Goal: Check status

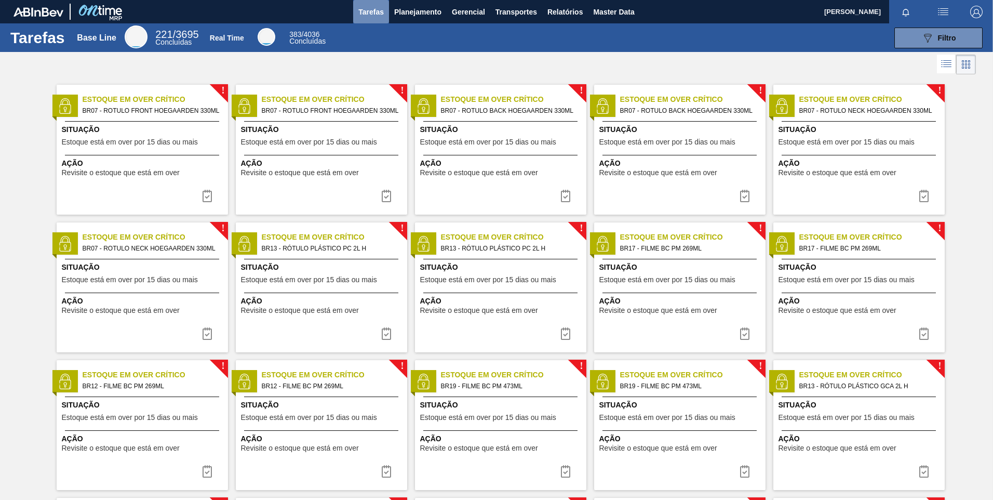
click at [371, 12] on span "Tarefas" at bounding box center [370, 12] width 25 height 12
click at [406, 15] on span "Planejamento" at bounding box center [417, 12] width 47 height 12
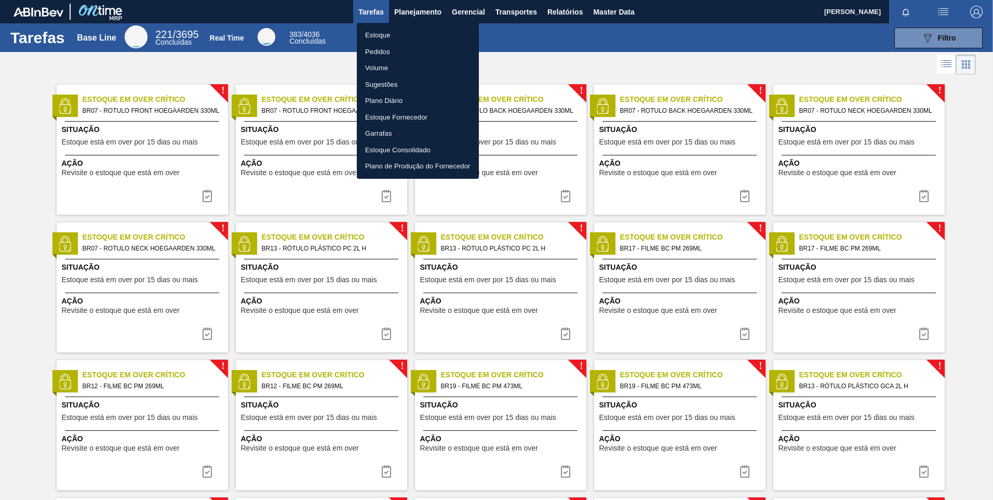
click at [594, 49] on div at bounding box center [496, 250] width 993 height 500
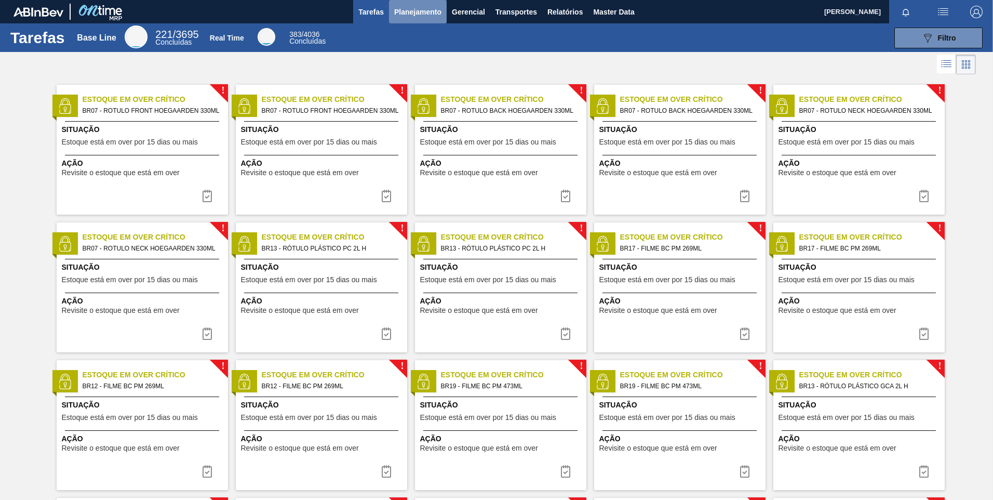
click at [419, 19] on button "Planejamento" at bounding box center [418, 11] width 58 height 23
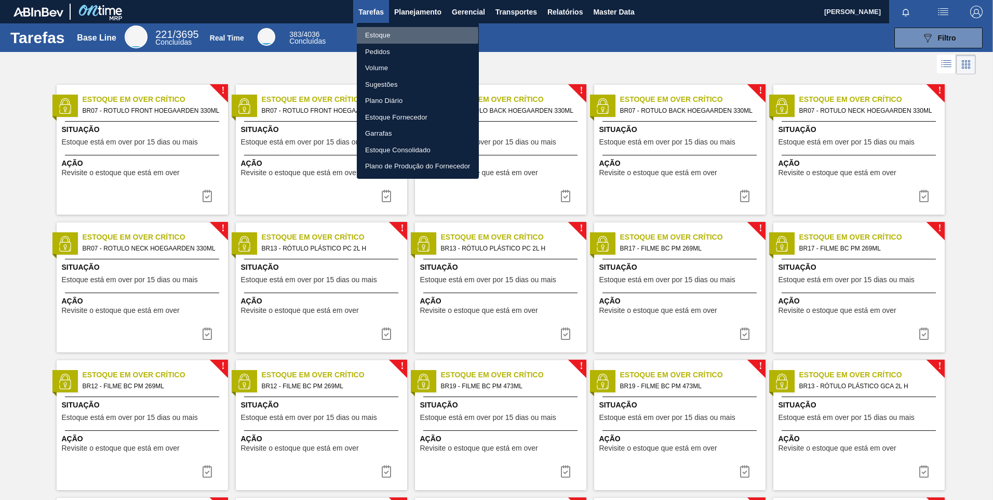
click at [375, 35] on li "Estoque" at bounding box center [418, 35] width 122 height 17
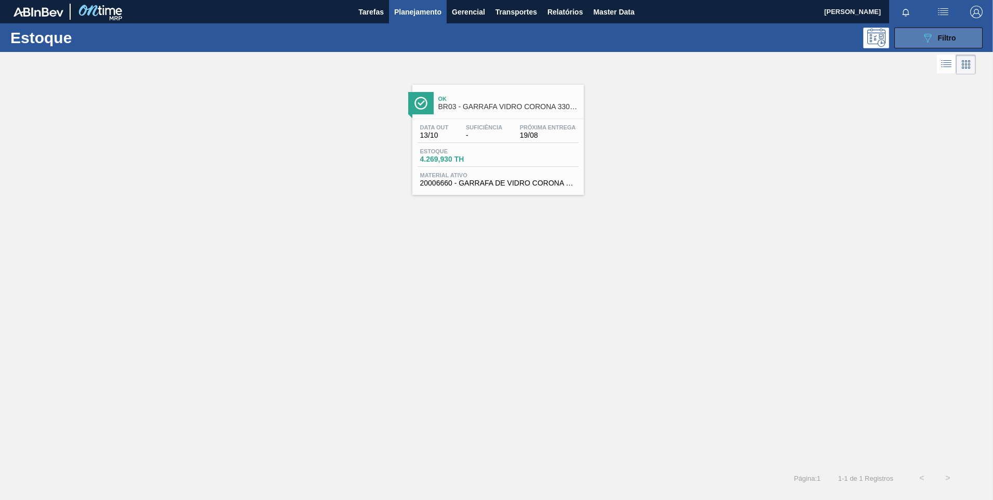
click at [974, 37] on button "089F7B8B-B2A5-4AFE-B5C0-19BA573D28AC Filtro" at bounding box center [938, 38] width 88 height 21
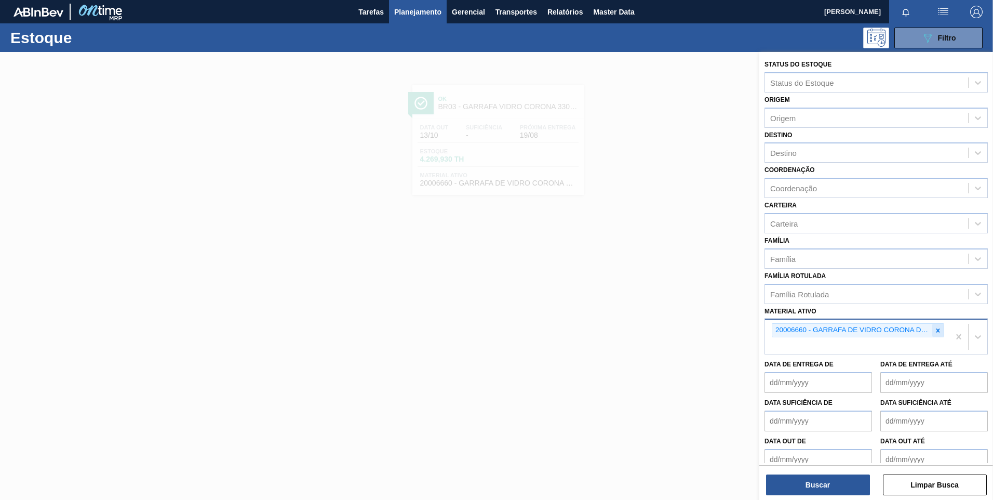
click at [934, 332] on icon at bounding box center [937, 330] width 7 height 7
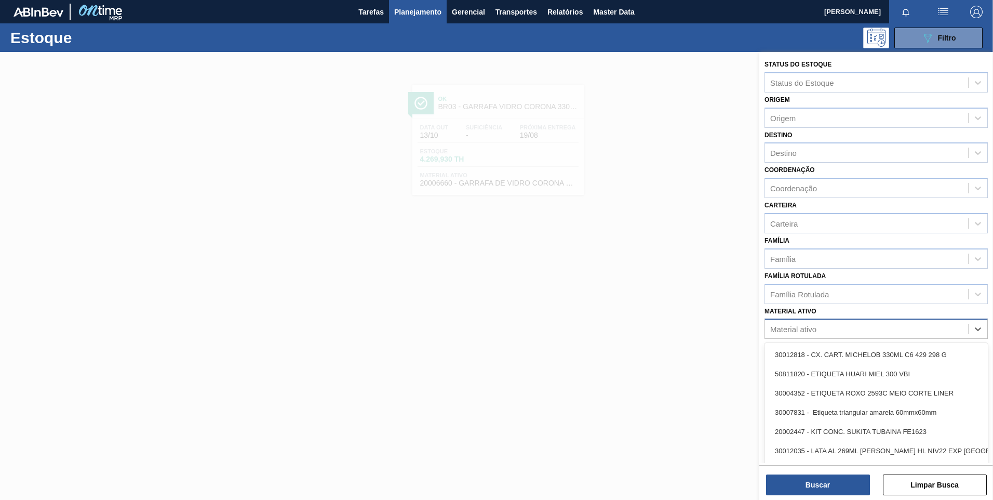
click at [841, 320] on div "Material ativo" at bounding box center [875, 328] width 223 height 20
paste ativo "[URL][DOMAIN_NAME]"
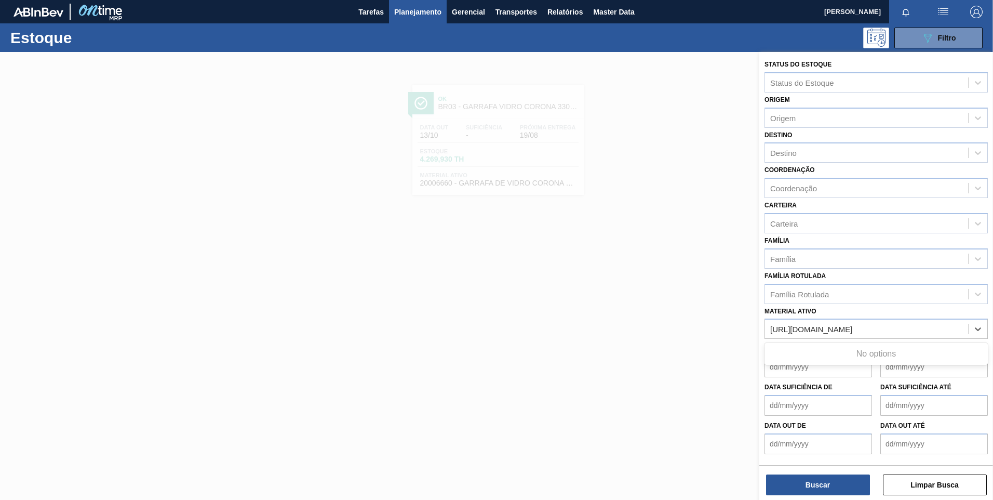
type ativo "[URL][DOMAIN_NAME]"
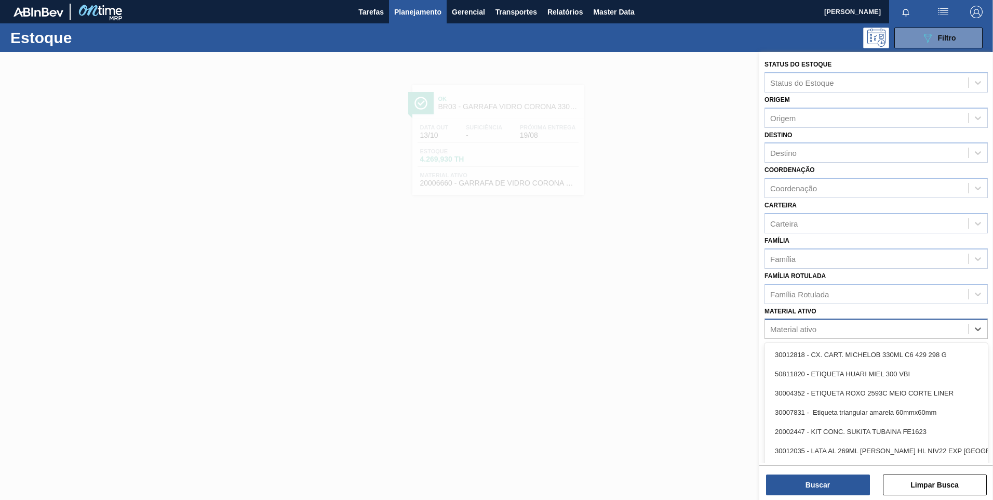
click at [822, 331] on div "Material ativo" at bounding box center [866, 328] width 203 height 15
paste ativo "30034502"
type ativo "30034502"
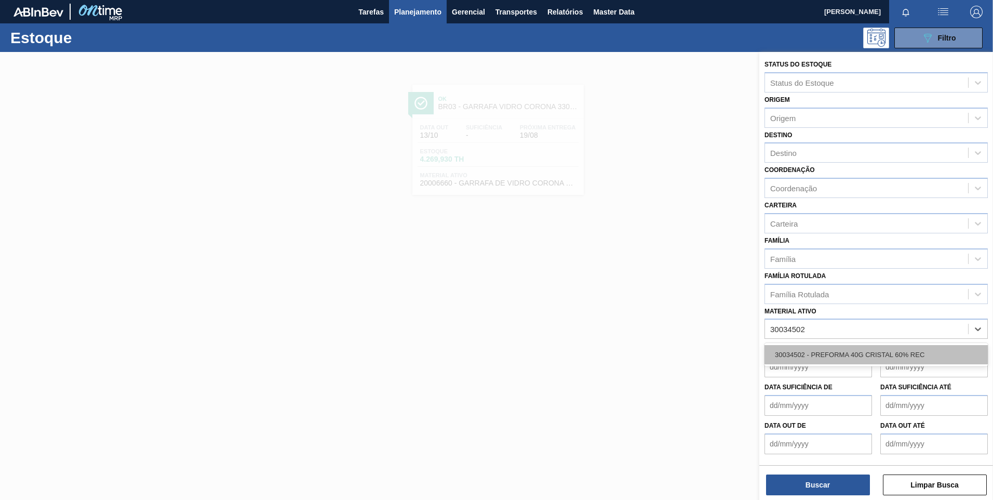
click at [844, 353] on div "30034502 - PREFORMA 40G CRISTAL 60% REC" at bounding box center [875, 354] width 223 height 19
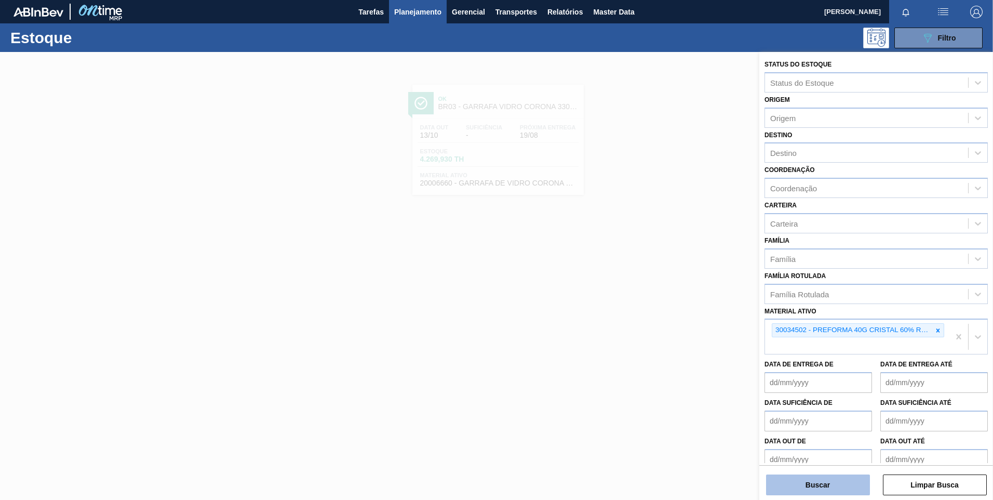
click at [825, 479] on button "Buscar" at bounding box center [818, 484] width 104 height 21
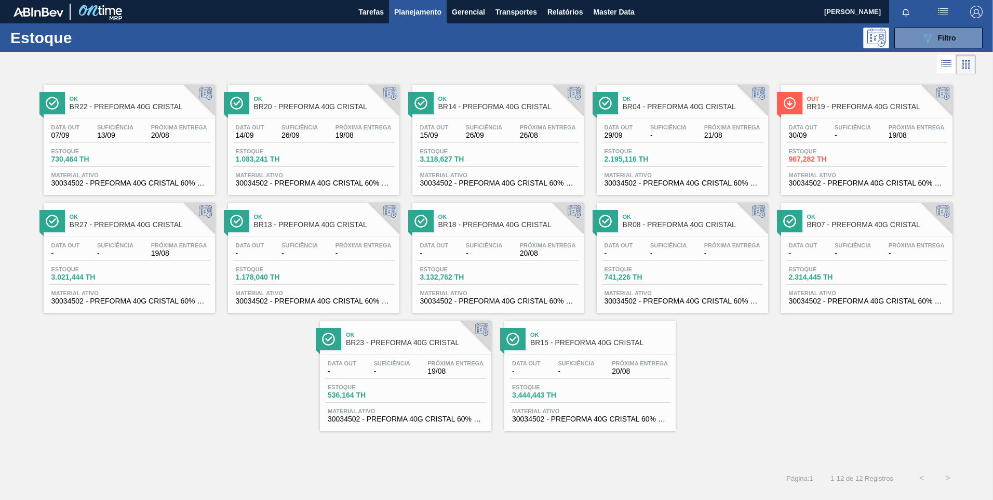
click at [429, 6] on span "Planejamento" at bounding box center [417, 12] width 47 height 12
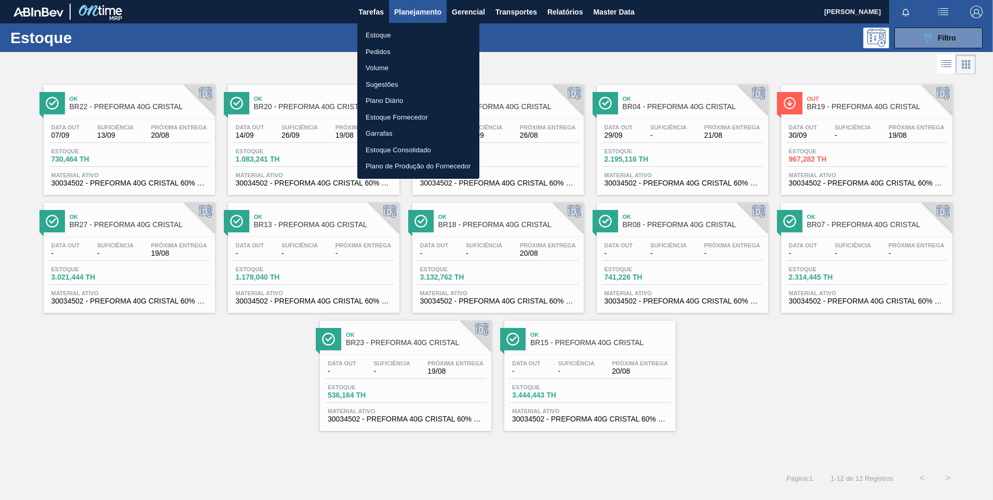
click at [384, 50] on li "Pedidos" at bounding box center [418, 52] width 122 height 17
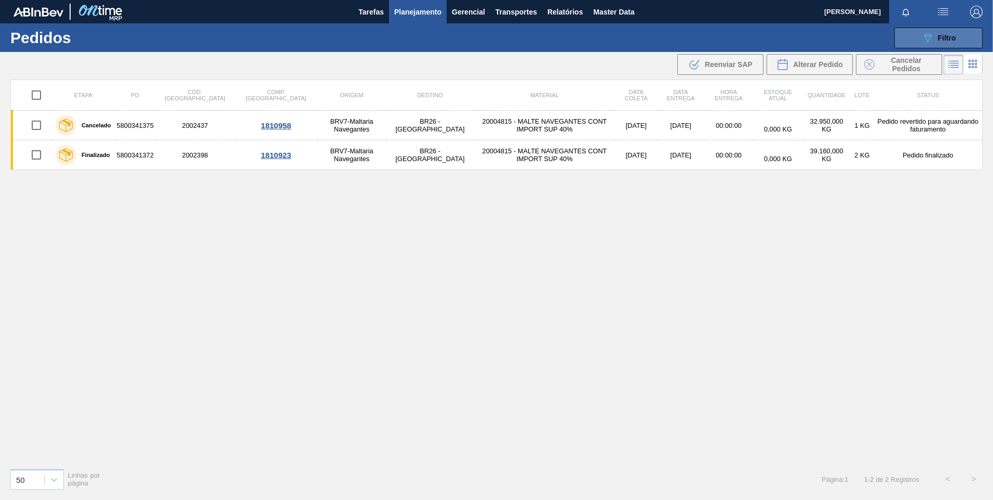
click at [939, 35] on span "Filtro" at bounding box center [947, 38] width 18 height 8
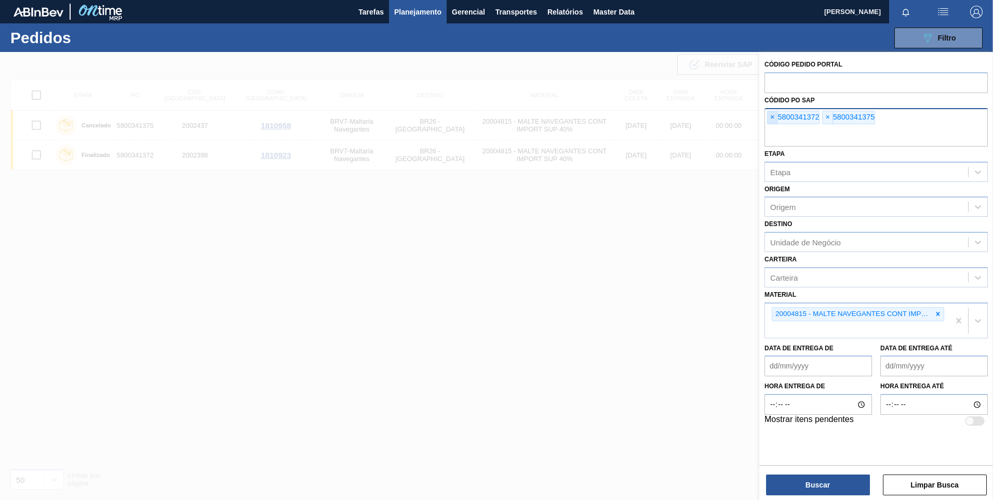
click at [768, 116] on span "×" at bounding box center [772, 117] width 10 height 12
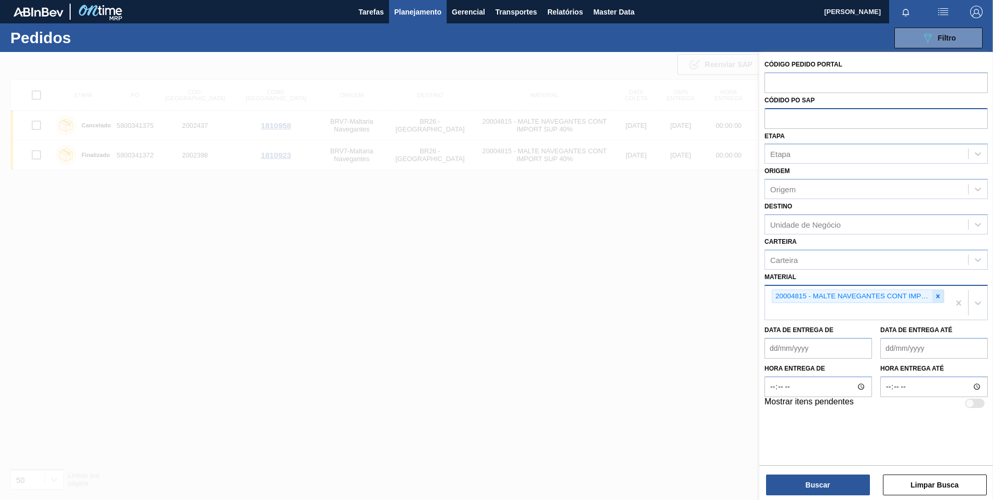
click at [939, 295] on icon at bounding box center [937, 295] width 7 height 7
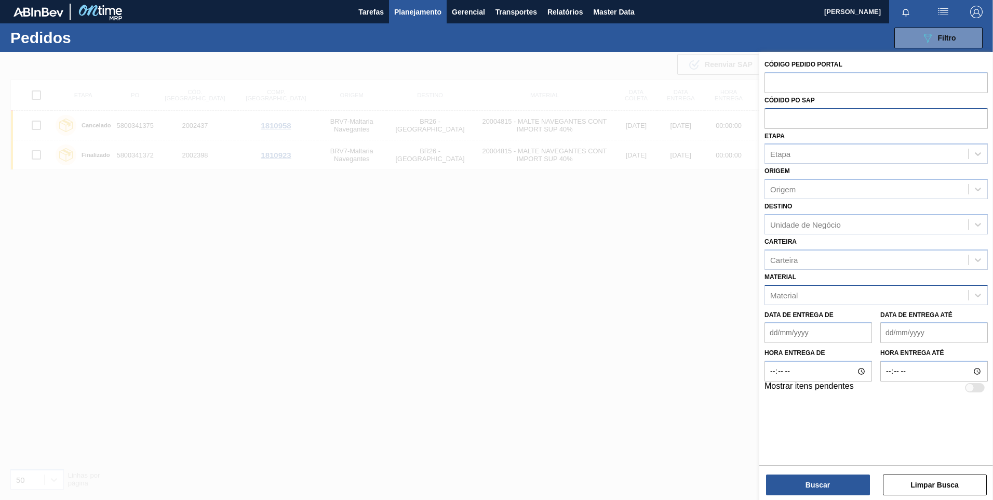
click at [815, 115] on input "text" at bounding box center [875, 118] width 223 height 20
paste input "5800349342"
type input "5800349342"
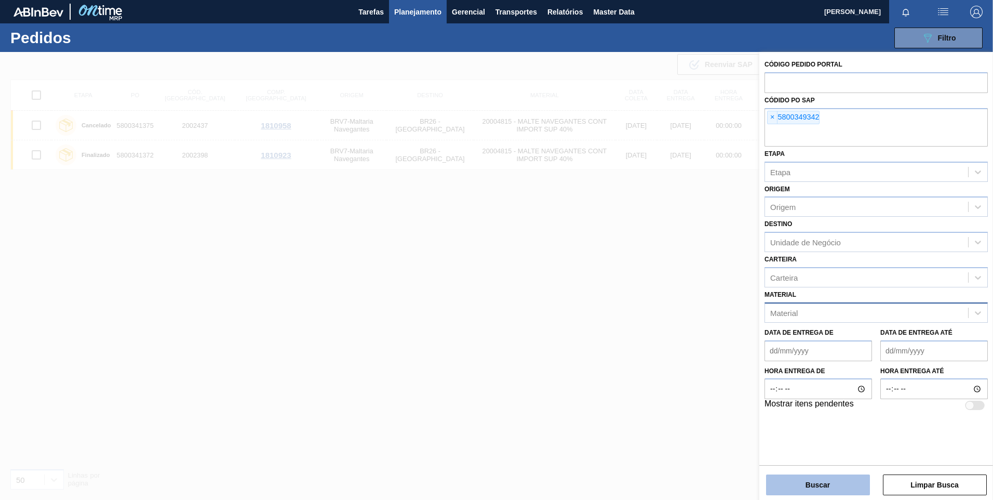
click at [827, 488] on button "Buscar" at bounding box center [818, 484] width 104 height 21
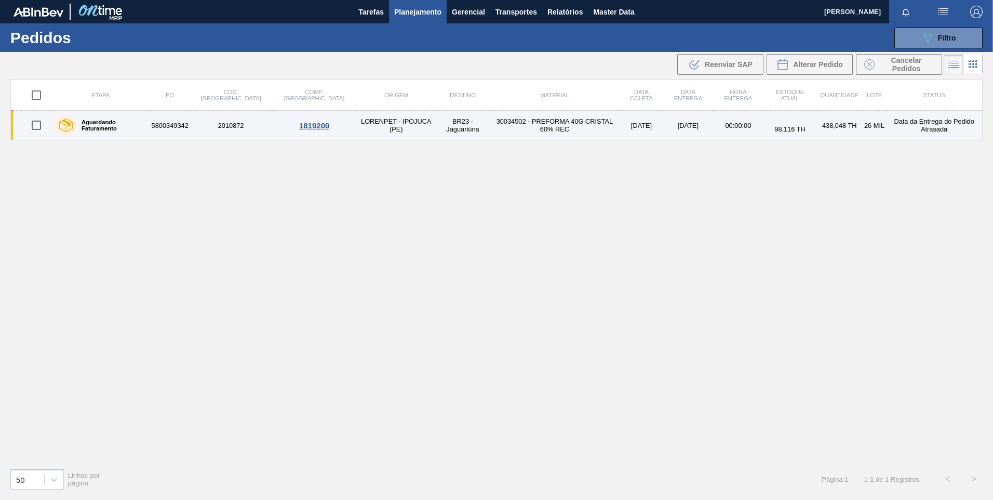
click at [188, 124] on td "5800349342" at bounding box center [170, 126] width 40 height 30
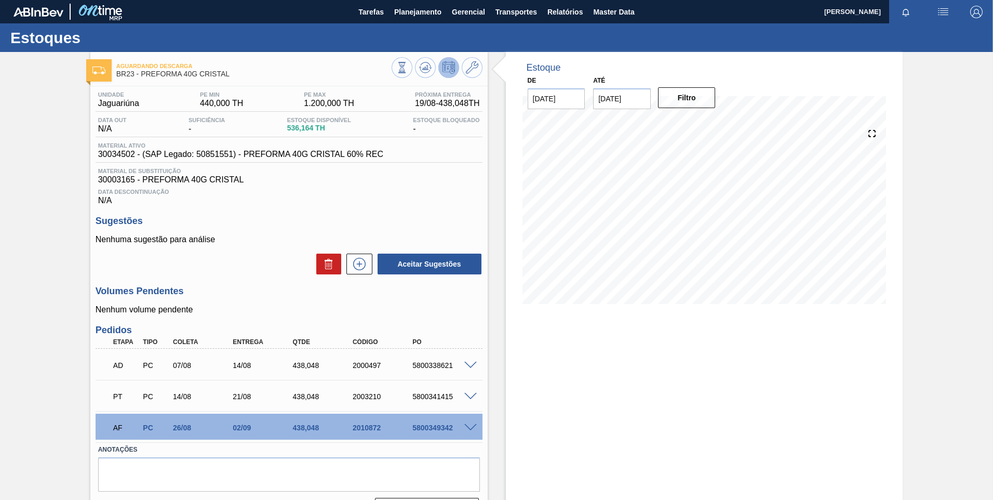
click at [470, 428] on span at bounding box center [470, 428] width 12 height 8
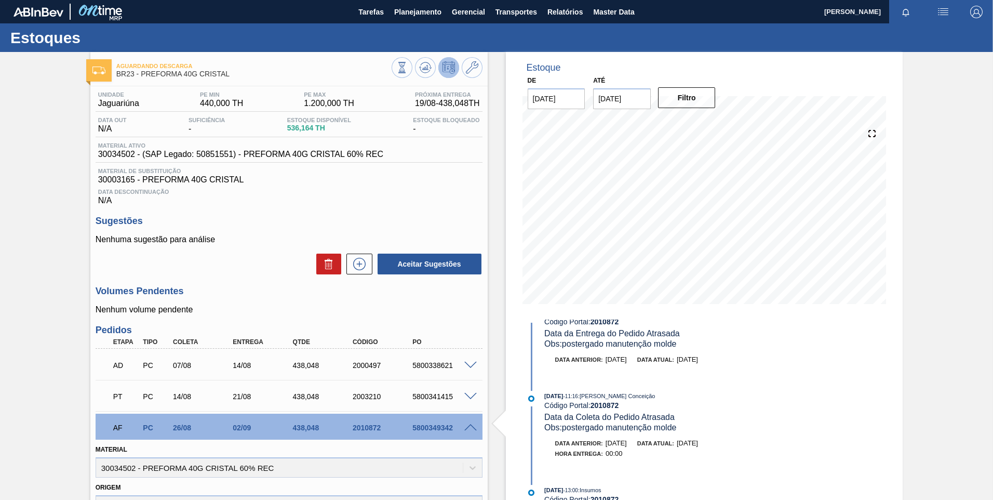
scroll to position [52, 0]
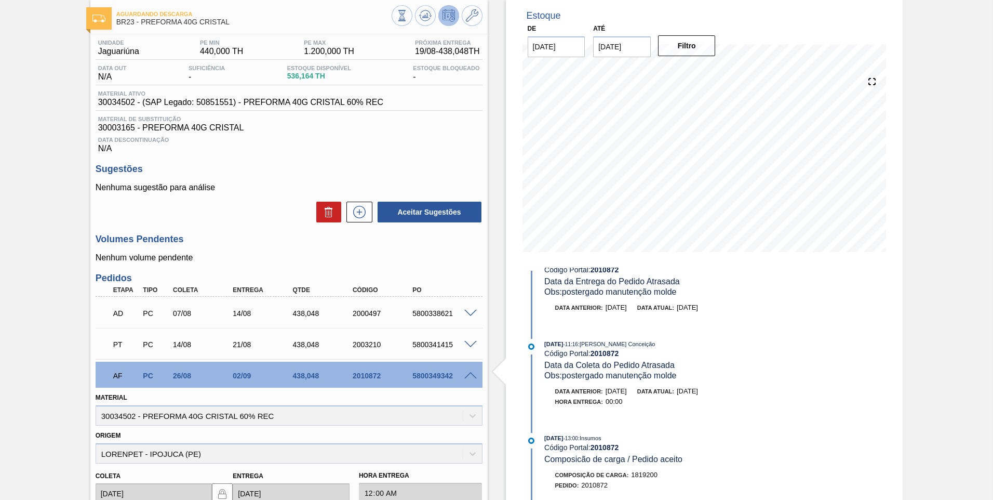
click at [426, 374] on div "5800349342" at bounding box center [443, 375] width 67 height 8
copy div "5800349342"
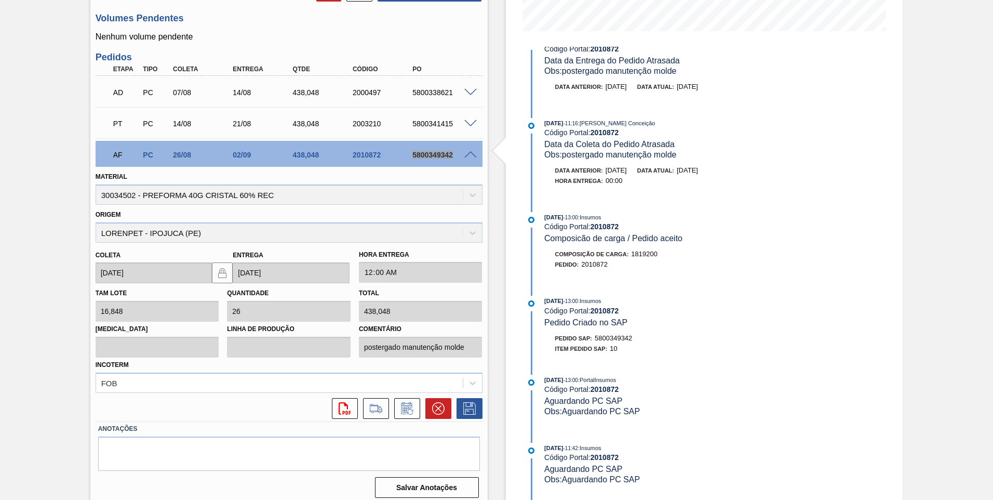
scroll to position [279, 0]
